Goal: Navigation & Orientation: Find specific page/section

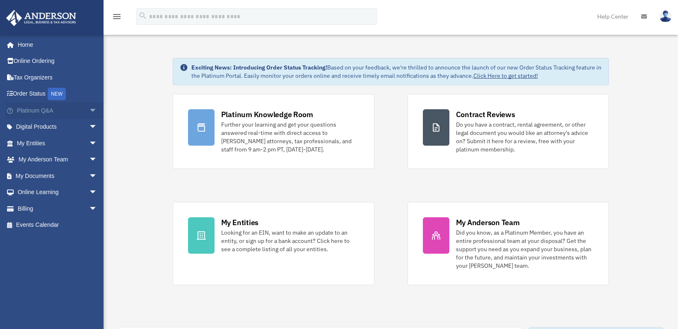
click at [89, 111] on span "arrow_drop_down" at bounding box center [97, 110] width 17 height 17
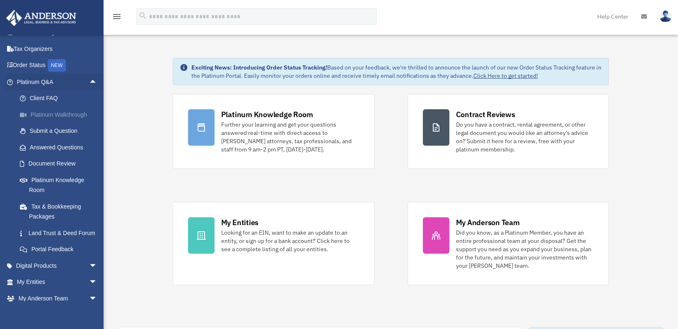
scroll to position [41, 0]
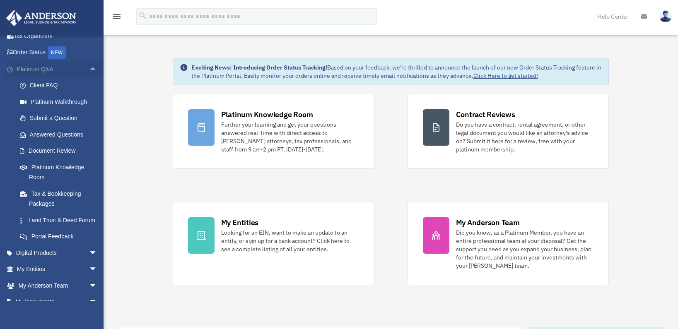
click at [89, 68] on span "arrow_drop_up" at bounding box center [97, 69] width 17 height 17
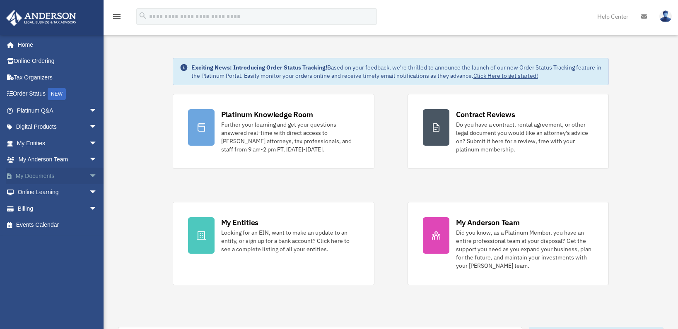
click at [89, 175] on span "arrow_drop_down" at bounding box center [97, 176] width 17 height 17
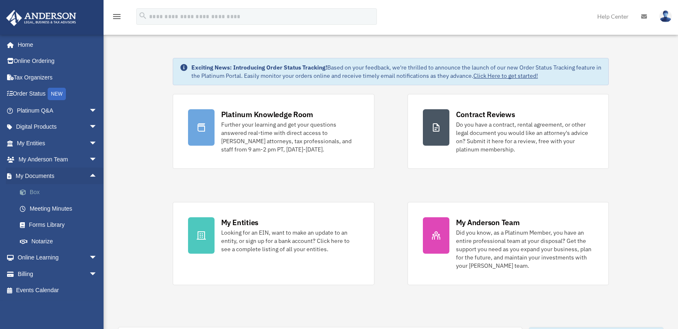
click at [24, 194] on span at bounding box center [26, 193] width 5 height 6
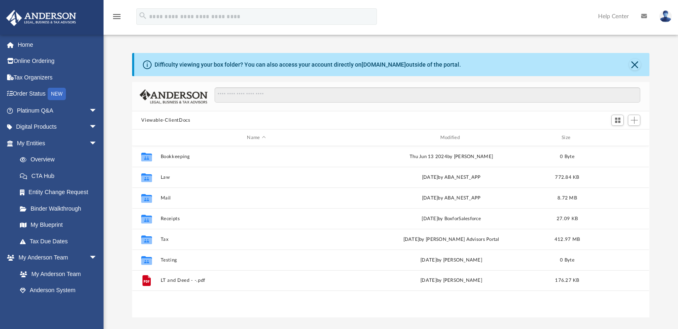
scroll to position [182, 511]
click at [39, 159] on link "Overview" at bounding box center [61, 160] width 98 height 17
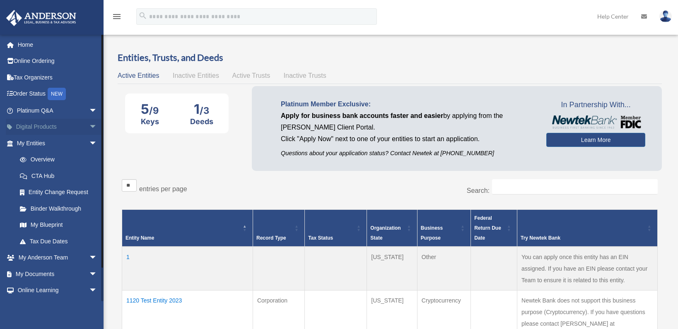
click at [89, 126] on span "arrow_drop_down" at bounding box center [97, 127] width 17 height 17
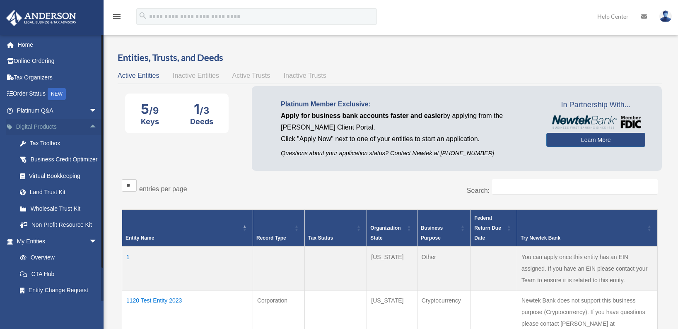
click at [89, 126] on span "arrow_drop_up" at bounding box center [97, 127] width 17 height 17
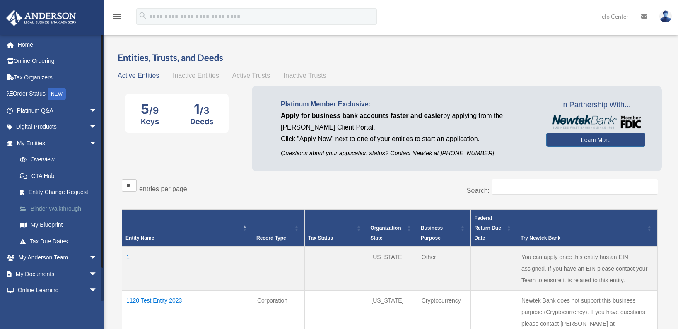
click at [67, 208] on link "Binder Walkthrough" at bounding box center [61, 209] width 98 height 17
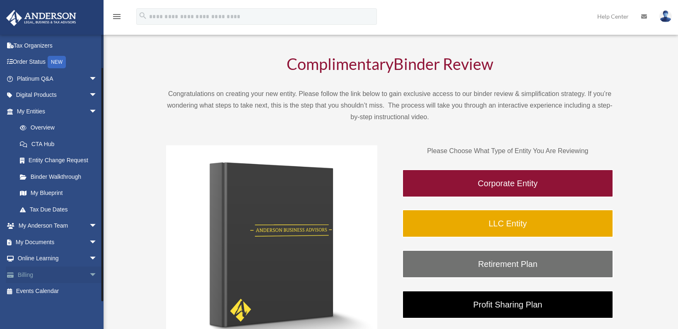
scroll to position [41, 0]
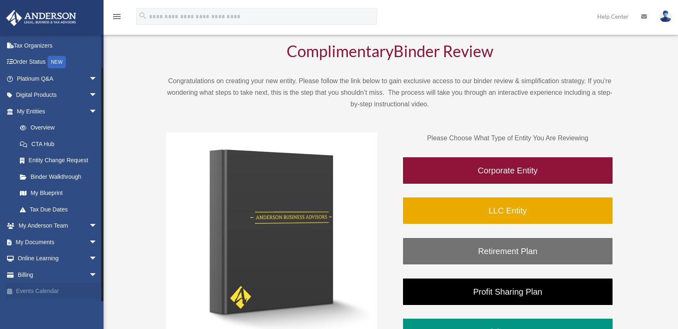
click at [41, 291] on link "Events Calendar" at bounding box center [58, 291] width 104 height 17
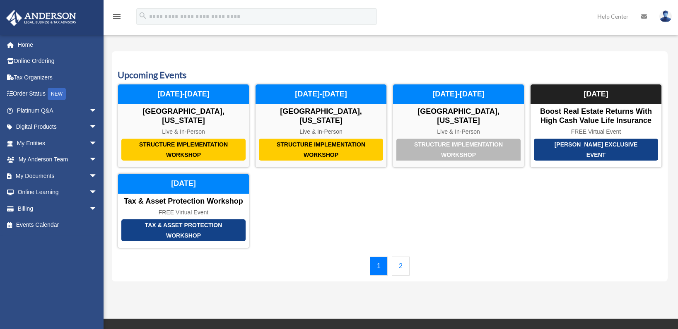
click at [403, 260] on link "2" at bounding box center [401, 266] width 18 height 19
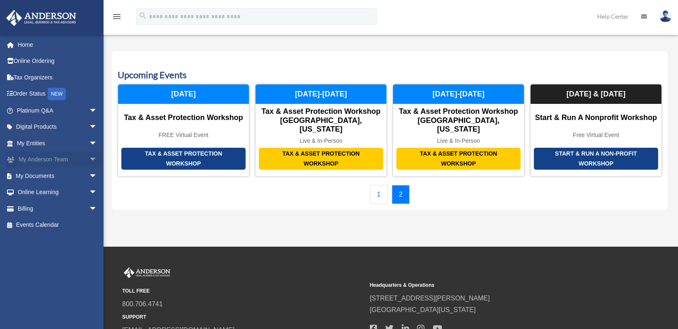
click at [89, 160] on span "arrow_drop_down" at bounding box center [97, 160] width 17 height 17
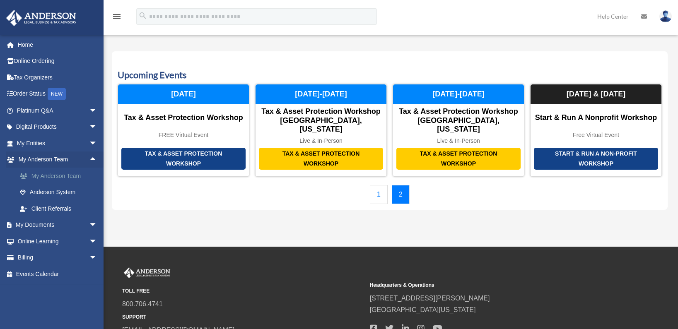
click at [41, 176] on link "My Anderson Team" at bounding box center [61, 176] width 98 height 17
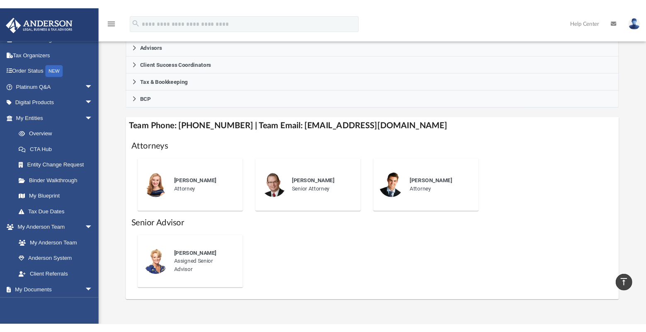
scroll to position [247, 0]
